Goal: Transaction & Acquisition: Purchase product/service

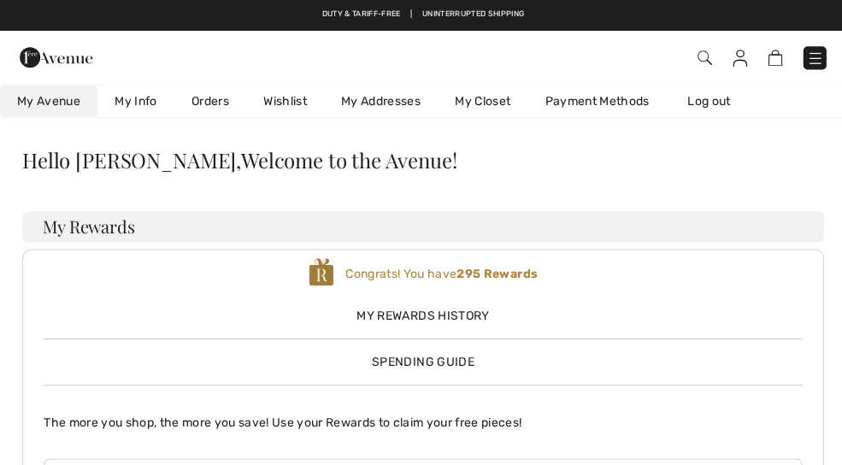
click at [773, 59] on img at bounding box center [771, 58] width 15 height 16
click at [768, 66] on img at bounding box center [771, 58] width 15 height 16
click at [290, 105] on link "Wishlist" at bounding box center [283, 101] width 77 height 32
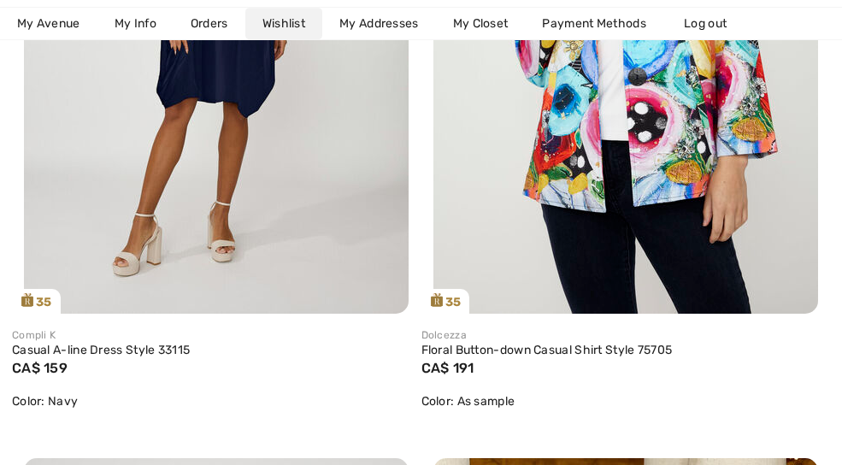
scroll to position [2731, 0]
click at [460, 344] on link "Floral Button-down Casual Shirt Style 75705" at bounding box center [625, 350] width 409 height 15
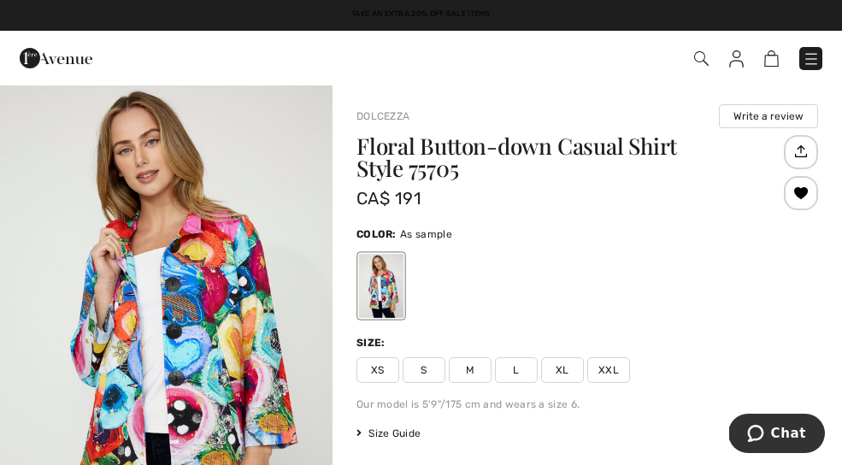
click at [373, 436] on span "Size Guide" at bounding box center [388, 433] width 64 height 15
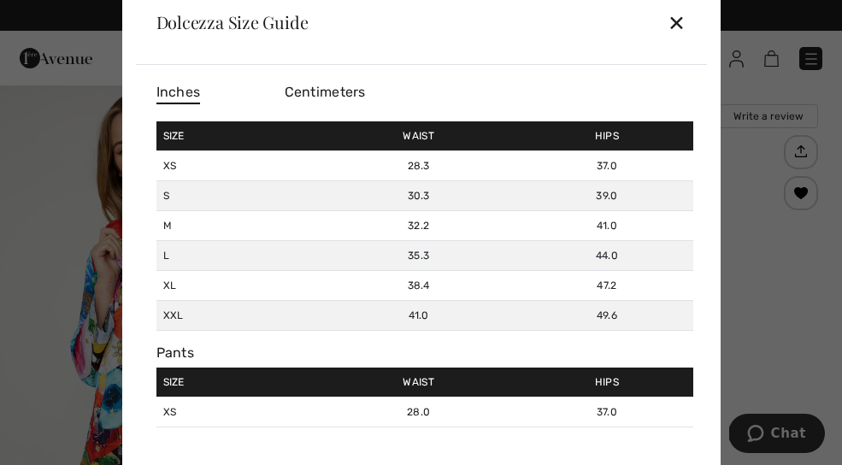
click at [675, 24] on div "✕" at bounding box center [677, 22] width 18 height 36
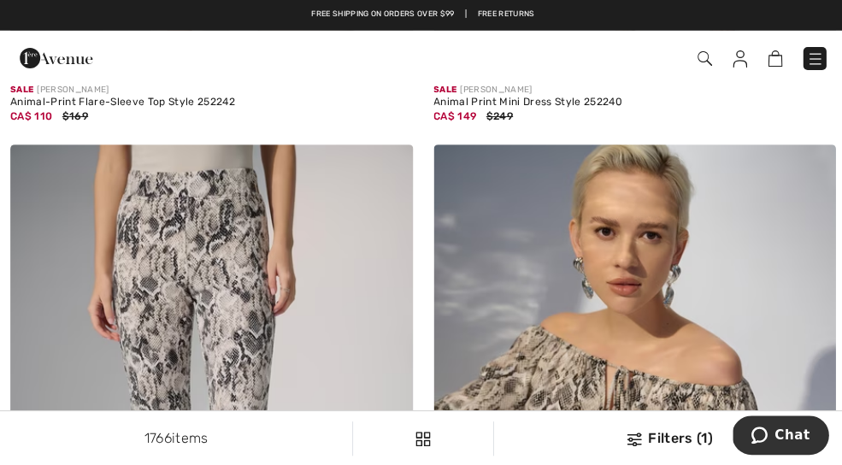
scroll to position [11262, 0]
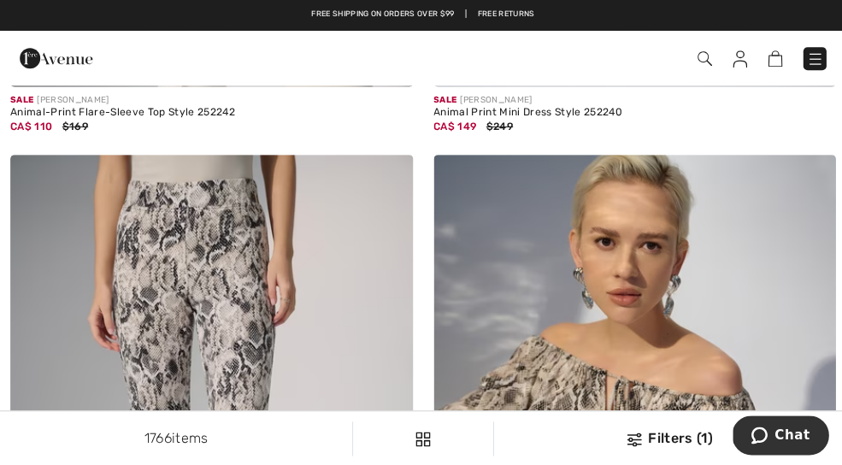
click at [126, 251] on img at bounding box center [210, 454] width 401 height 601
click at [104, 240] on img at bounding box center [210, 454] width 401 height 601
click at [173, 171] on img at bounding box center [210, 454] width 401 height 601
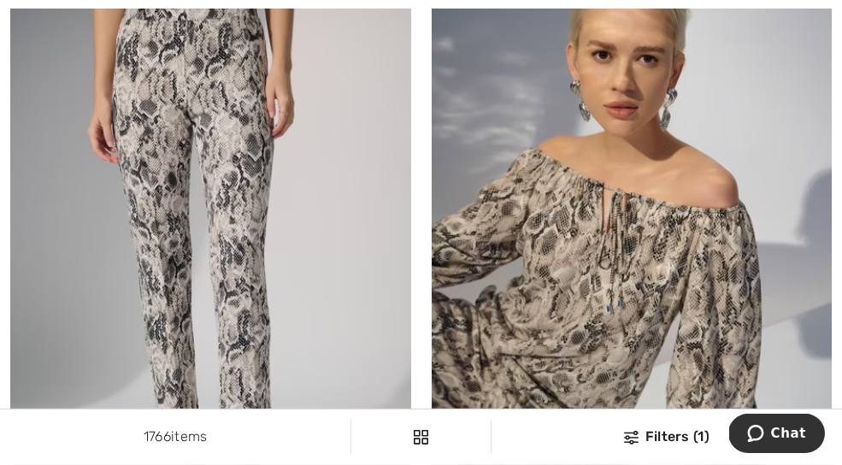
scroll to position [11457, 0]
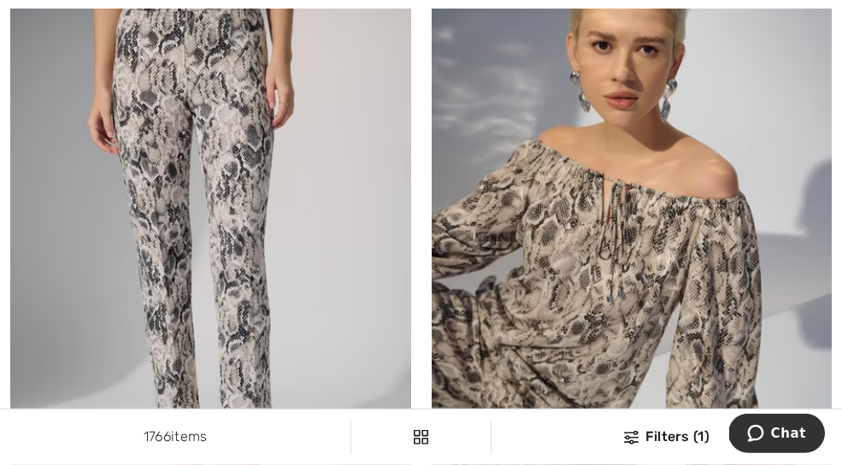
click at [755, 224] on img at bounding box center [632, 259] width 401 height 601
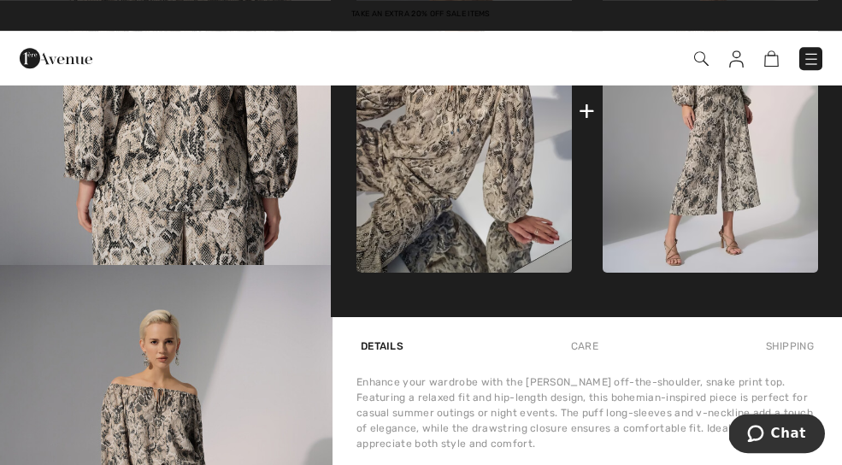
scroll to position [841, 0]
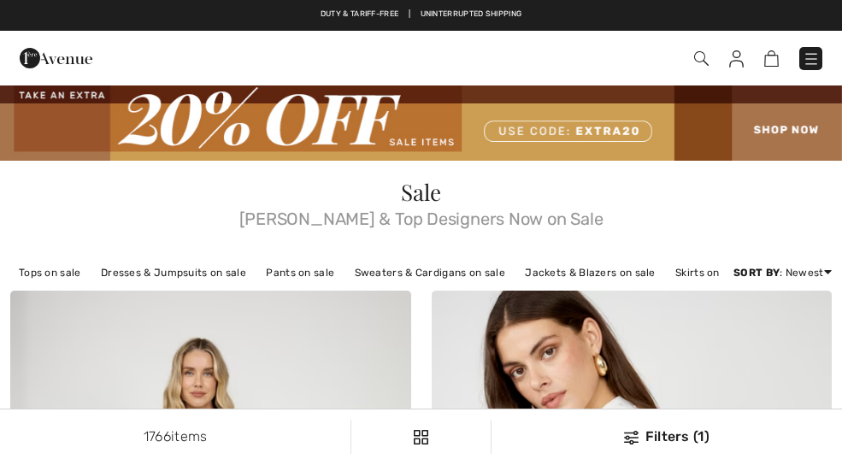
checkbox input "true"
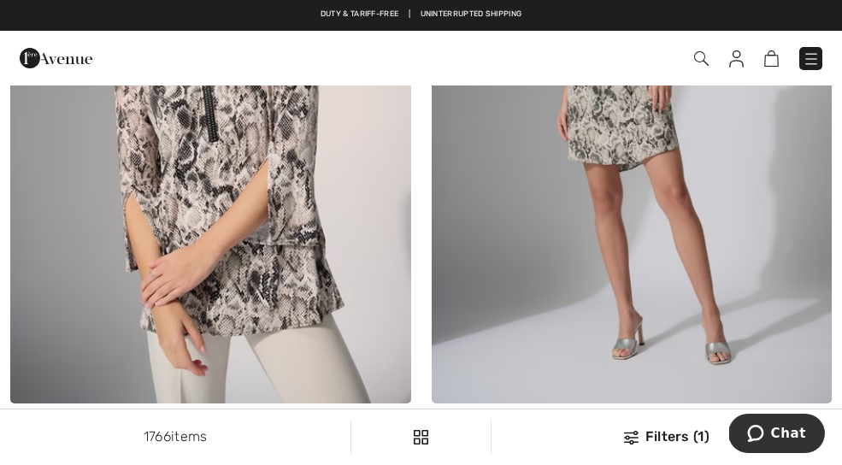
scroll to position [10946, 0]
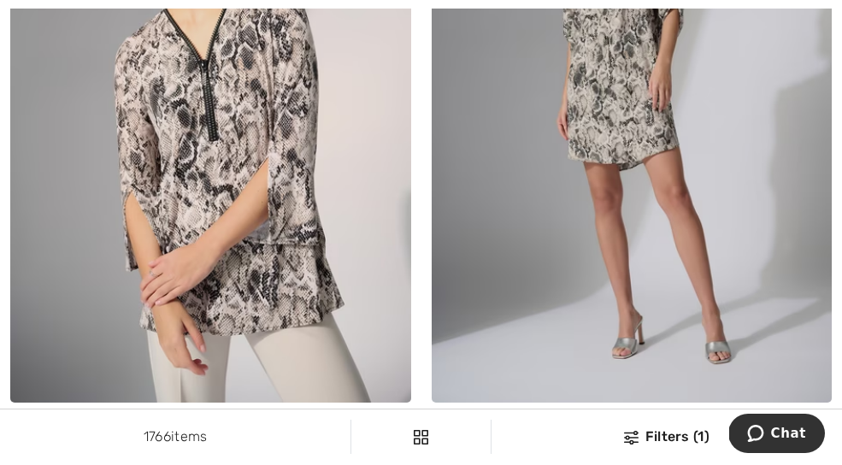
click at [306, 172] on img at bounding box center [210, 102] width 401 height 601
click at [281, 230] on img at bounding box center [210, 102] width 401 height 601
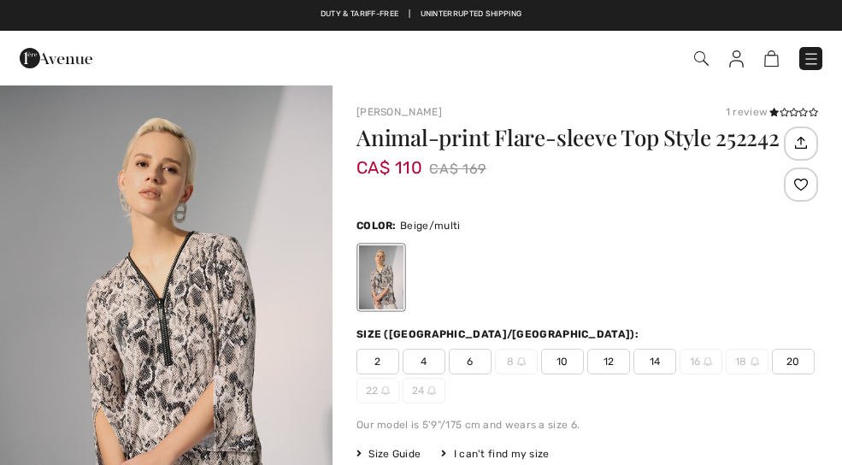
checkbox input "true"
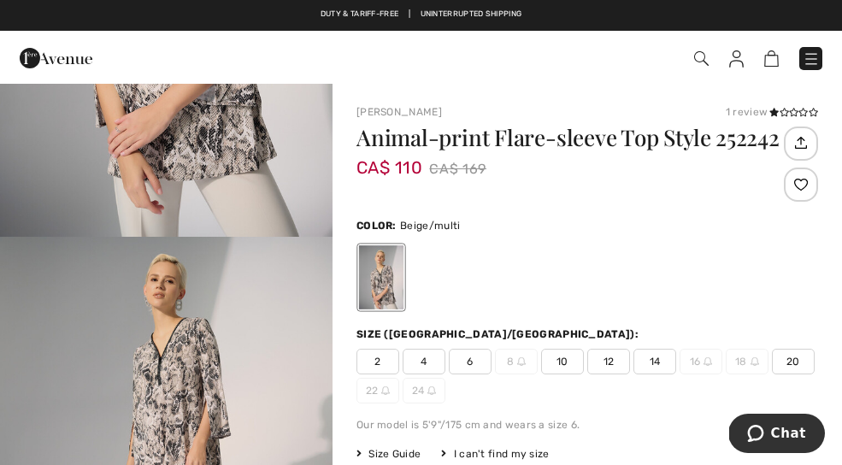
click at [168, 7] on div "Duty & tariff-free | Uninterrupted shipping Take an Extra 20% Off Sale Items Fr…" at bounding box center [421, 15] width 842 height 31
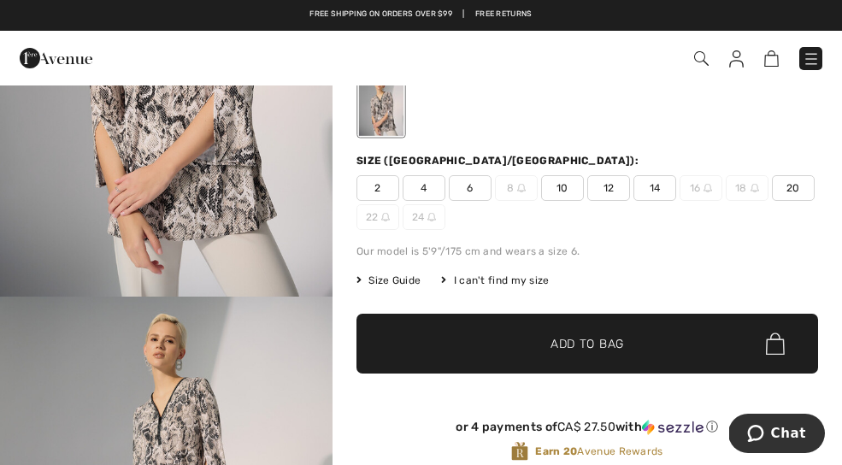
scroll to position [77, 0]
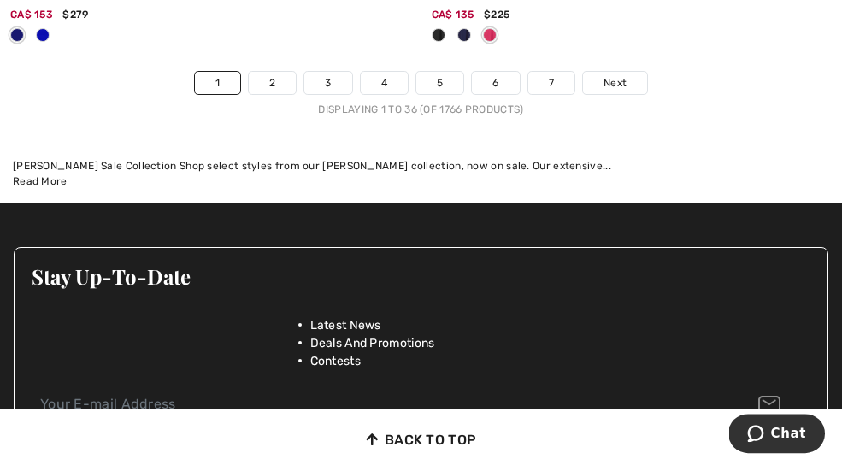
scroll to position [12712, 0]
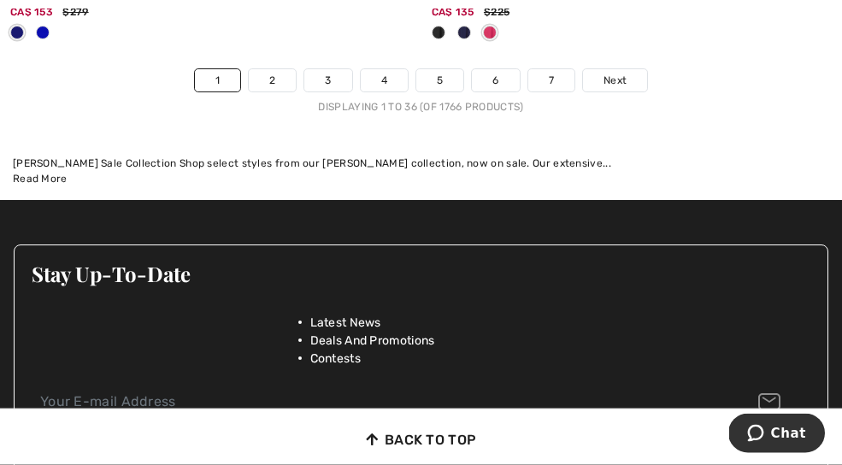
click at [623, 69] on link "Next" at bounding box center [615, 80] width 64 height 22
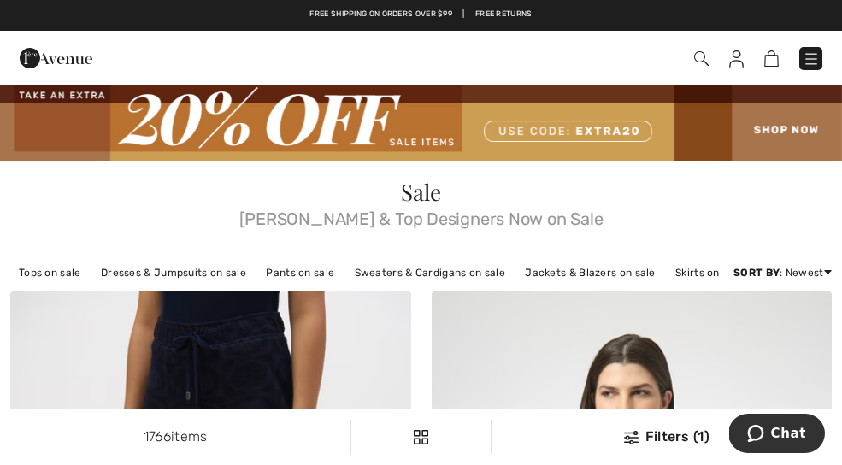
click at [133, 280] on link "Dresses & Jumpsuits on sale" at bounding box center [173, 273] width 162 height 22
click at [122, 275] on link "Dresses & Jumpsuits on sale" at bounding box center [173, 273] width 162 height 22
click at [105, 271] on link "Dresses & Jumpsuits on sale" at bounding box center [173, 273] width 162 height 22
click at [140, 280] on link "Dresses & Jumpsuits on sale" at bounding box center [173, 273] width 162 height 22
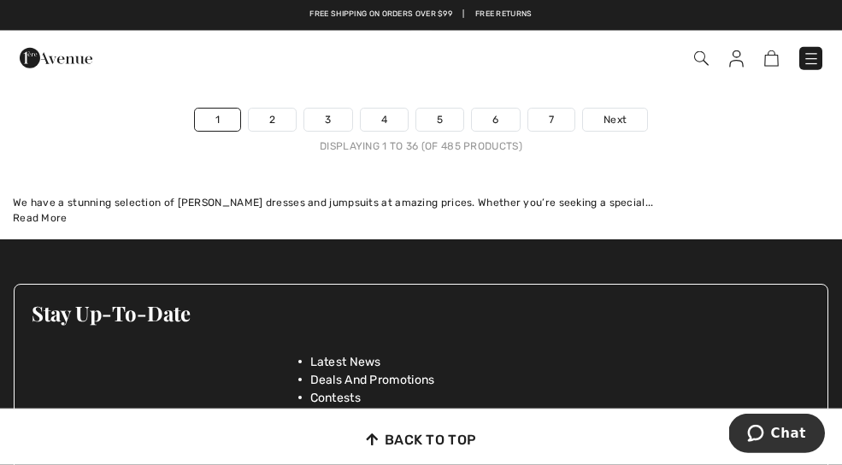
scroll to position [12821, 0]
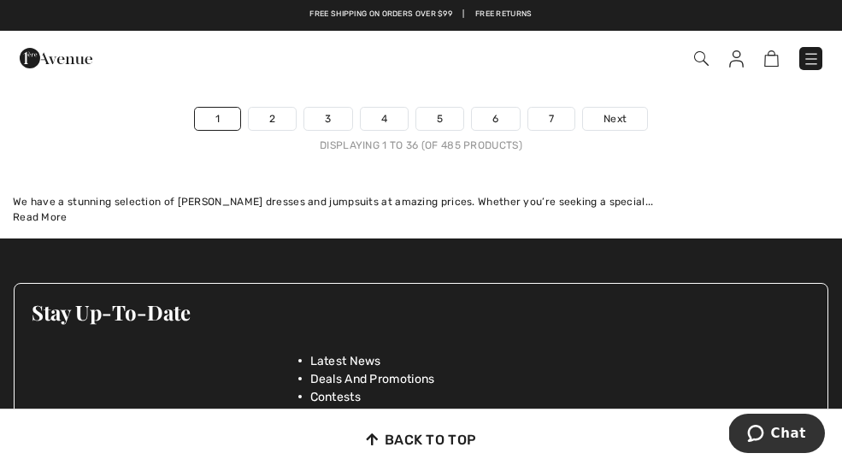
click at [630, 108] on link "Next" at bounding box center [615, 119] width 64 height 22
